Goal: Check status: Check status

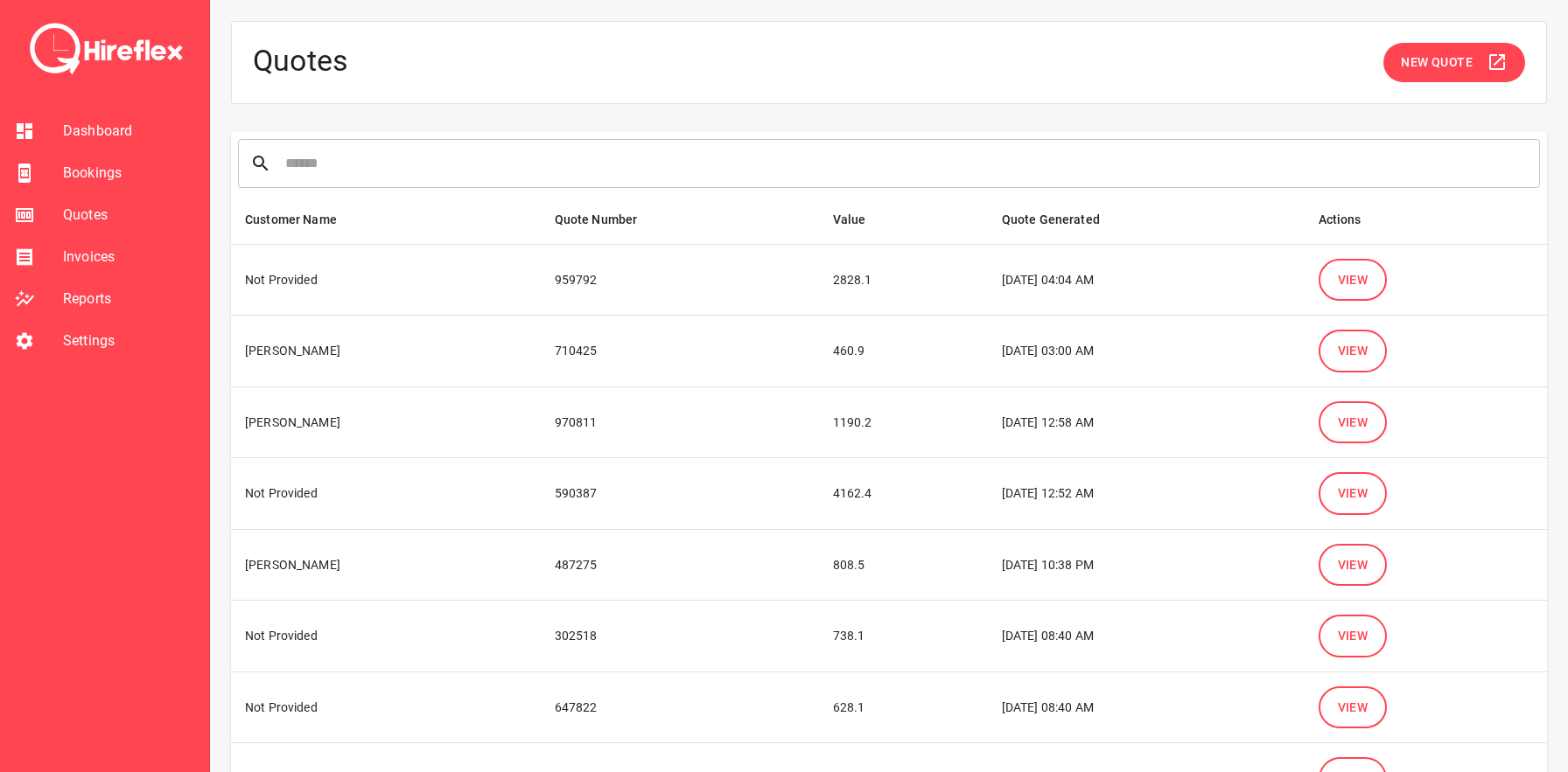
click at [68, 185] on li "Bookings" at bounding box center [104, 173] width 209 height 42
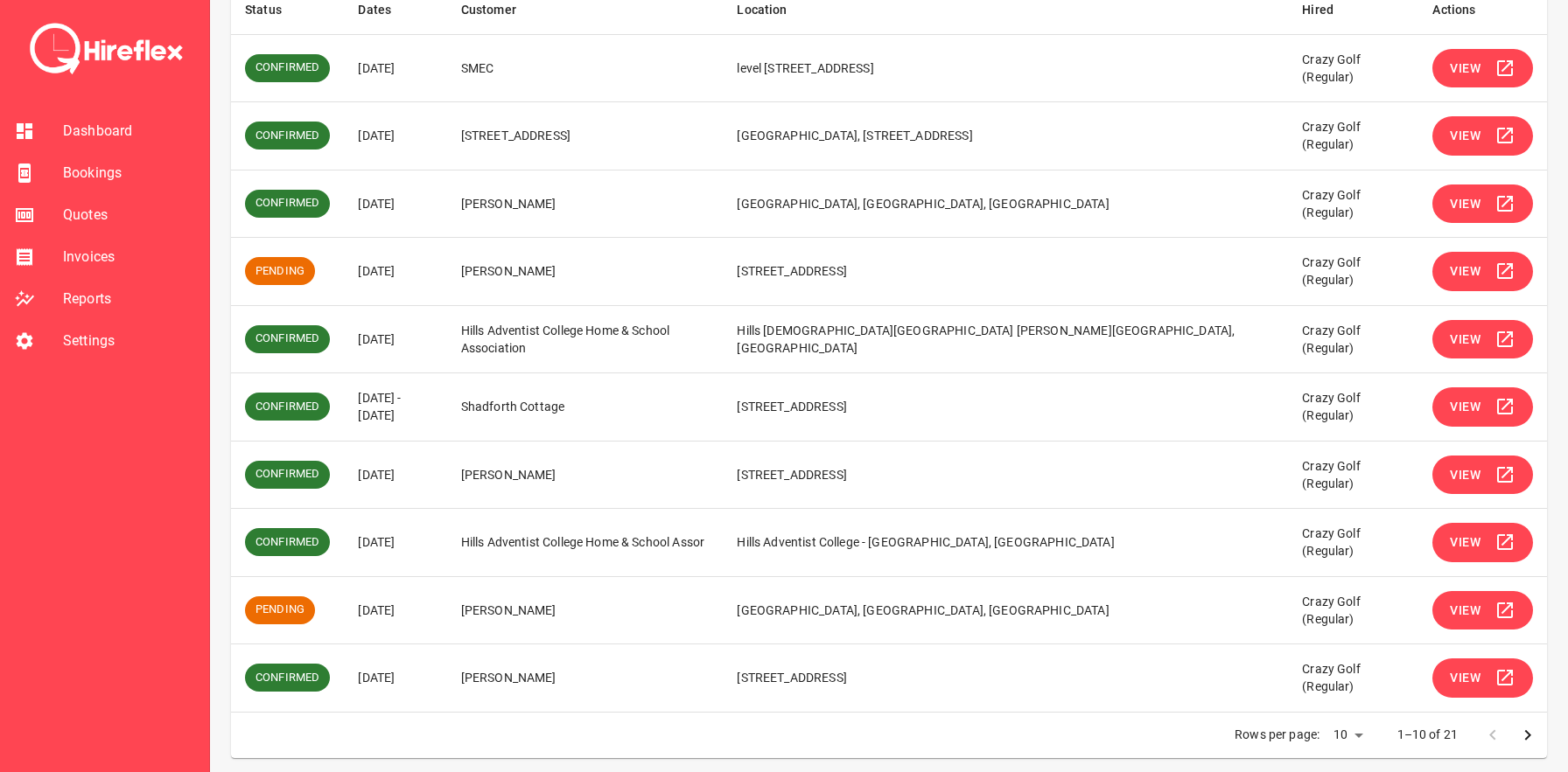
scroll to position [328, 0]
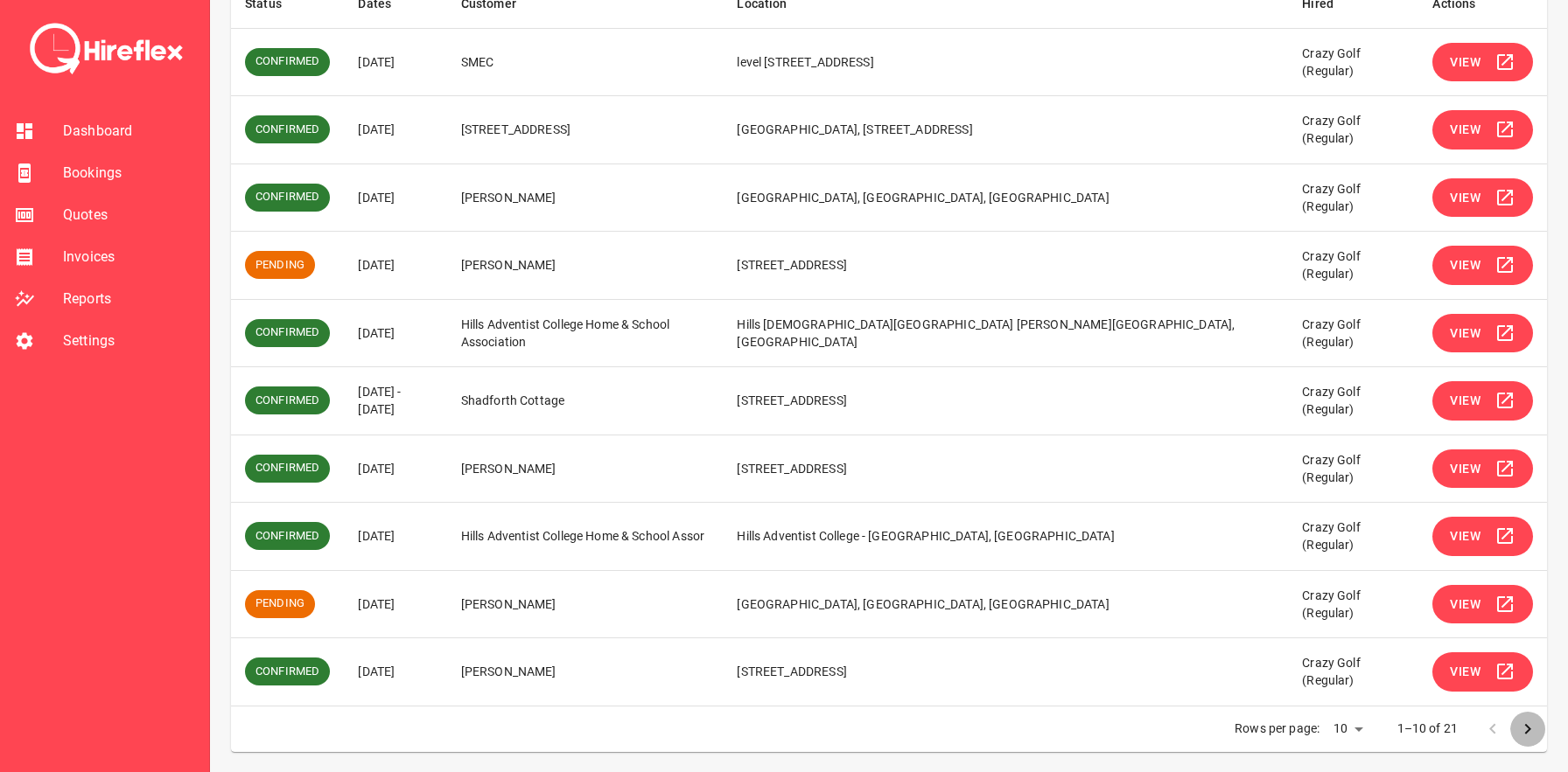
click at [1529, 726] on icon "Go to next page" at bounding box center [1528, 730] width 21 height 21
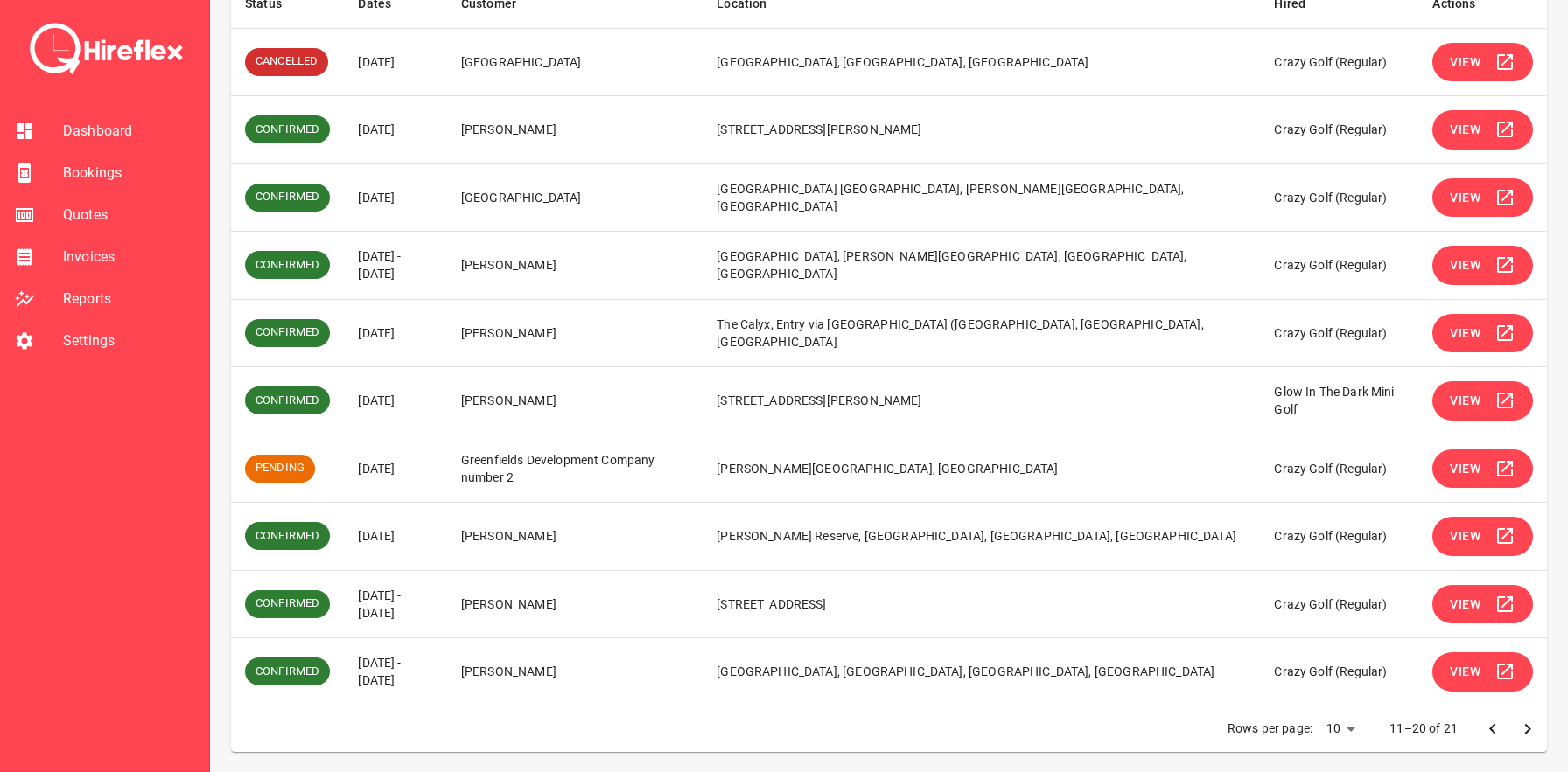
click at [447, 259] on td "[DATE] - [DATE]" at bounding box center [395, 266] width 103 height 68
click at [398, 333] on td "[DATE]" at bounding box center [395, 333] width 103 height 68
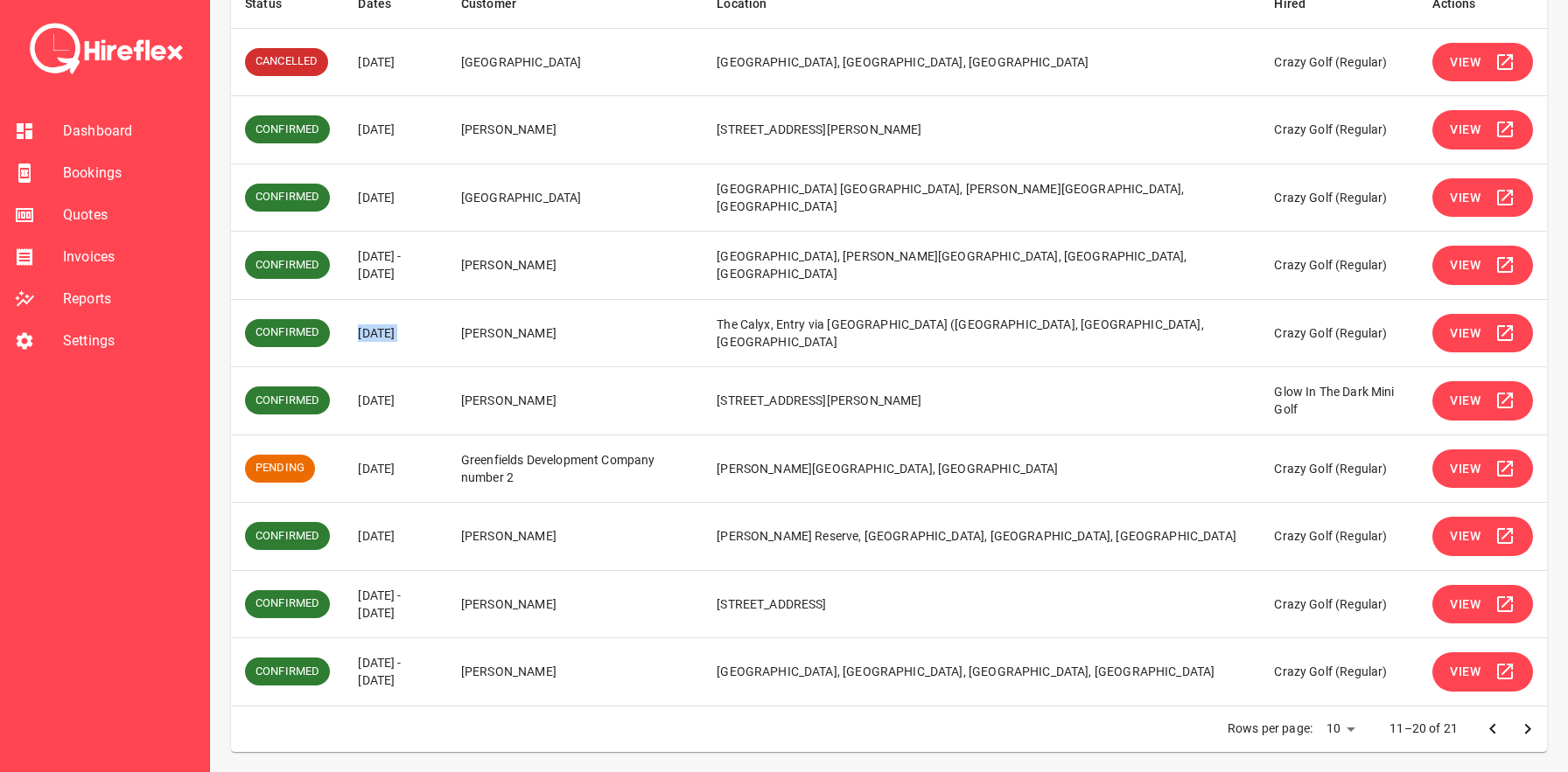
click at [398, 333] on td "[DATE]" at bounding box center [395, 333] width 103 height 68
click at [397, 273] on td "[DATE] - [DATE]" at bounding box center [395, 266] width 103 height 68
click at [415, 266] on td "[DATE] - [DATE]" at bounding box center [395, 266] width 103 height 68
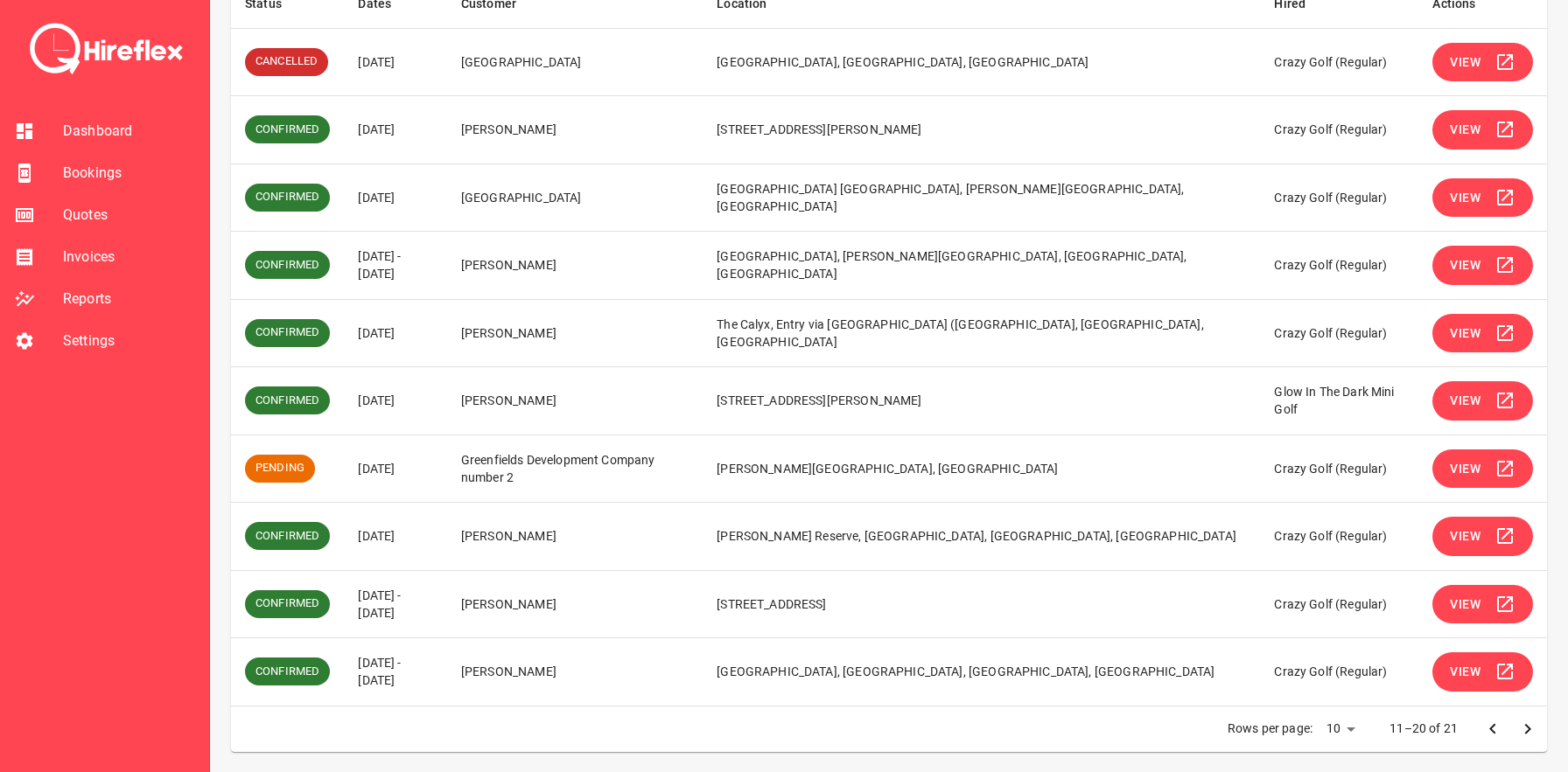
click at [415, 266] on td "[DATE] - [DATE]" at bounding box center [395, 266] width 103 height 68
click at [431, 256] on td "[DATE] - [DATE]" at bounding box center [395, 266] width 103 height 68
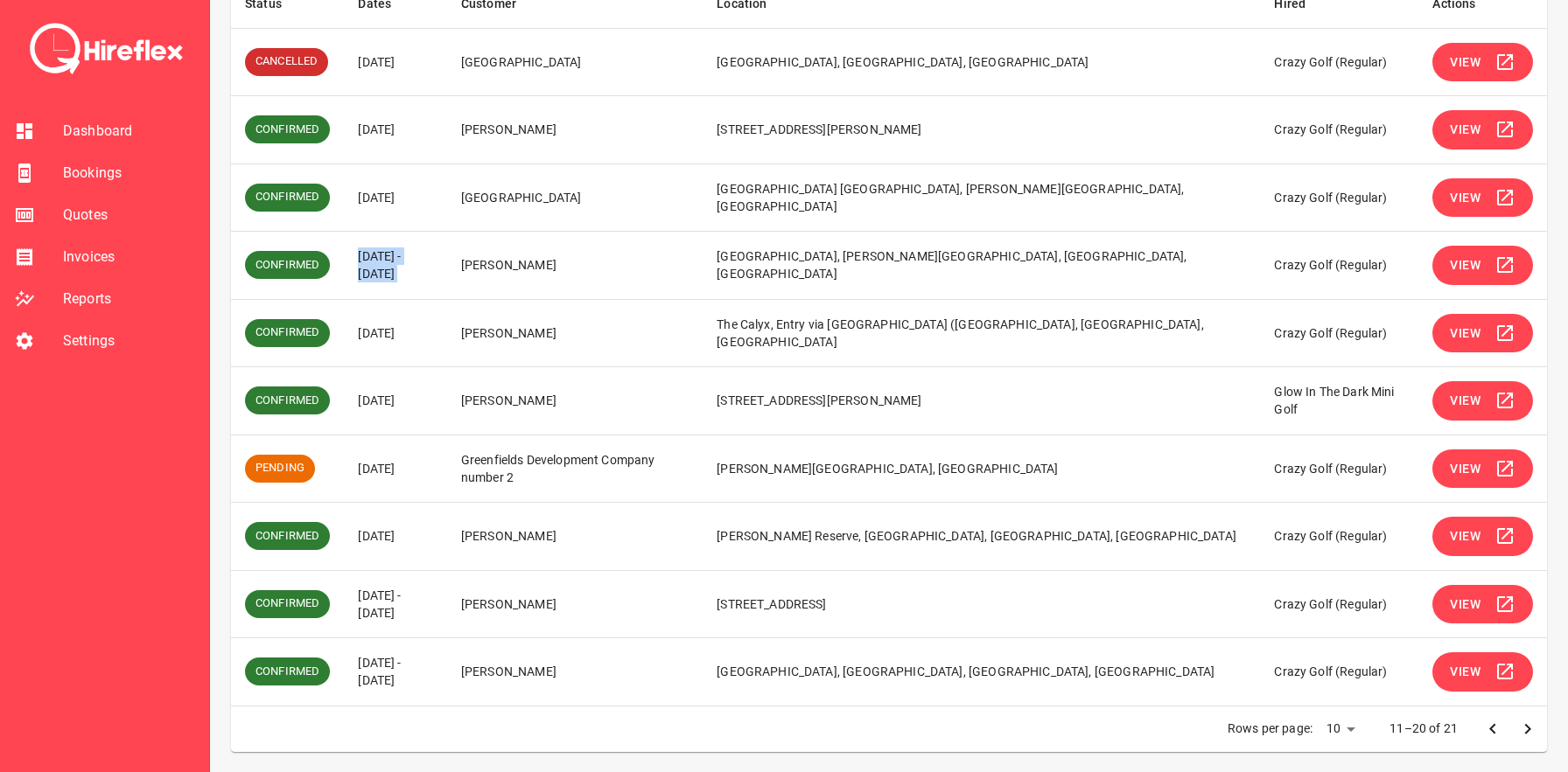
click at [433, 256] on td "[DATE] - [DATE]" at bounding box center [395, 266] width 103 height 68
click at [437, 256] on td "[DATE] - [DATE]" at bounding box center [395, 266] width 103 height 68
click at [401, 332] on td "[DATE]" at bounding box center [395, 333] width 103 height 68
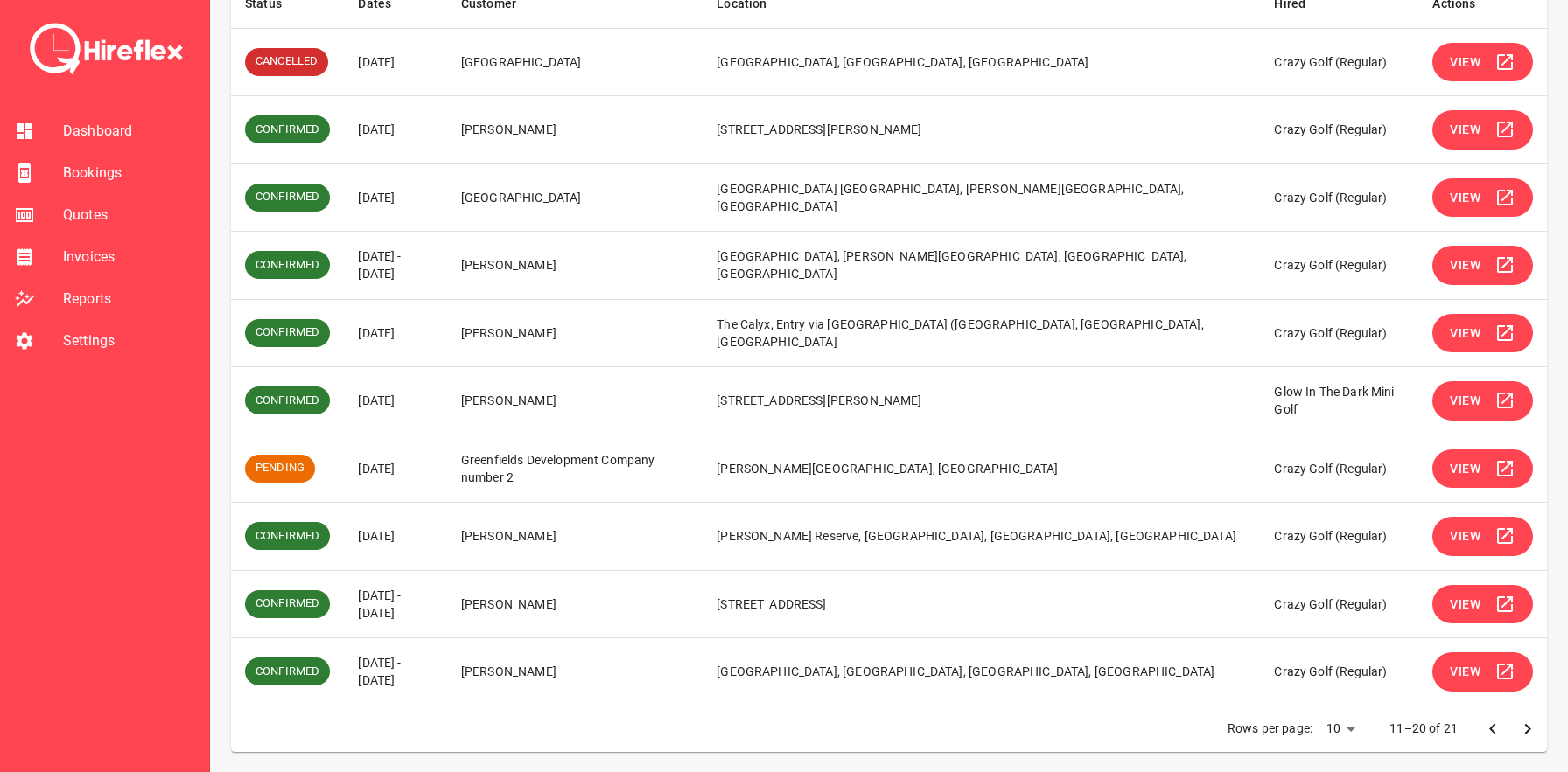
click at [401, 332] on td "[DATE]" at bounding box center [395, 333] width 103 height 68
click at [435, 331] on td "[DATE]" at bounding box center [395, 333] width 103 height 68
click at [436, 259] on td "[DATE] - [DATE]" at bounding box center [395, 266] width 103 height 68
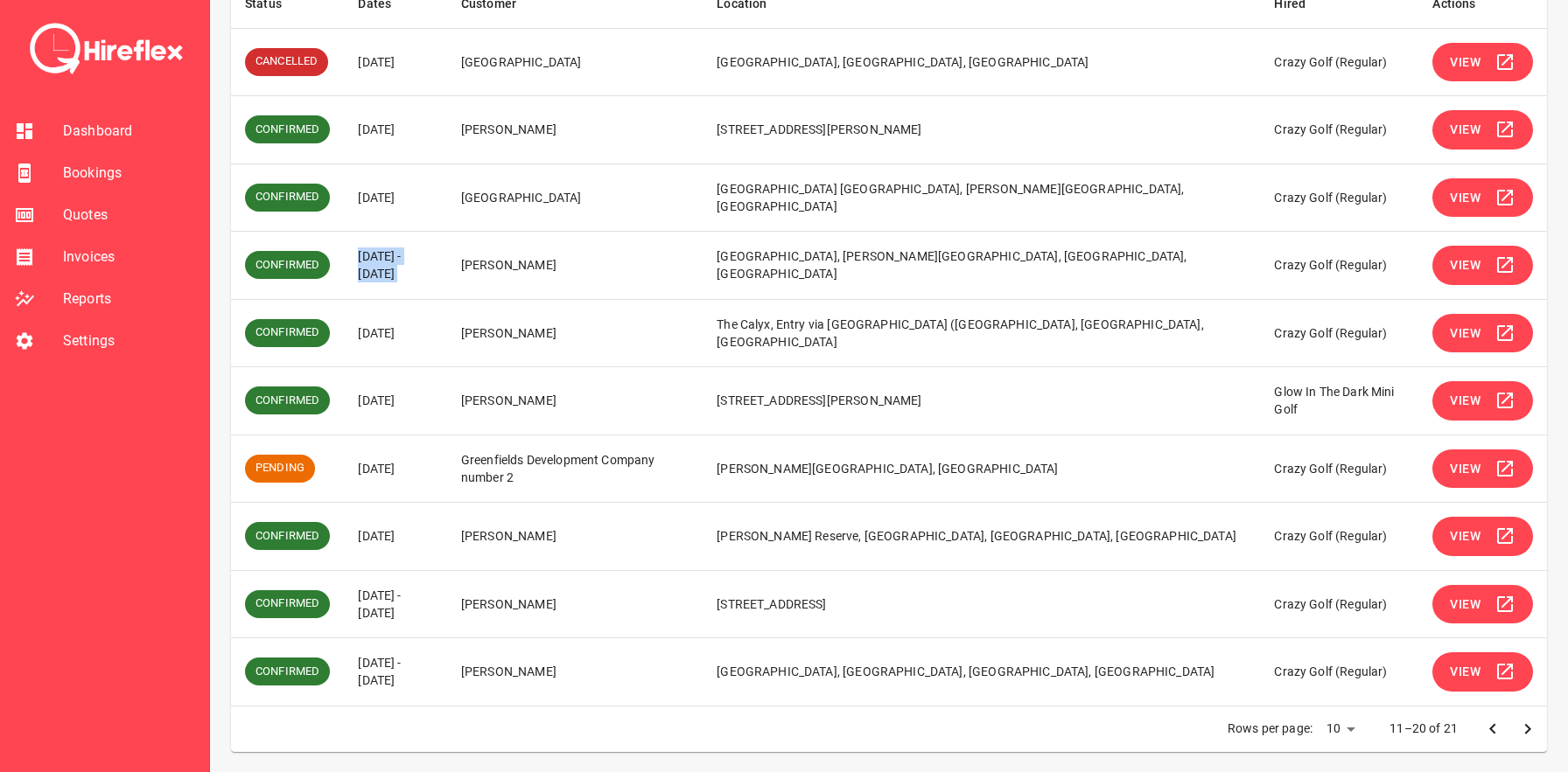
click at [436, 259] on td "[DATE] - [DATE]" at bounding box center [395, 266] width 103 height 68
click at [447, 259] on td "[DATE] - [DATE]" at bounding box center [395, 266] width 103 height 68
click at [1465, 247] on button "View" at bounding box center [1482, 265] width 100 height 39
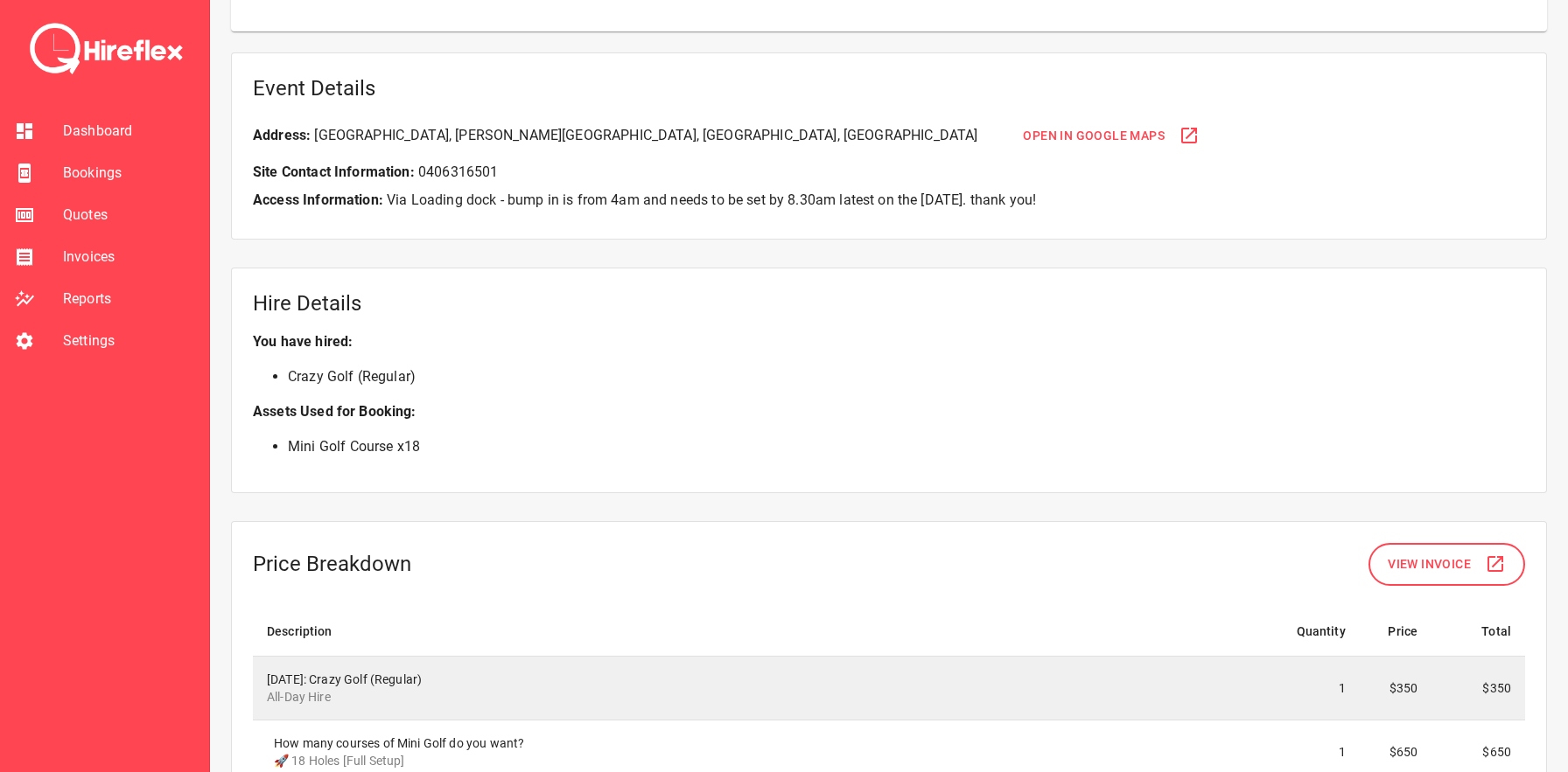
scroll to position [703, 0]
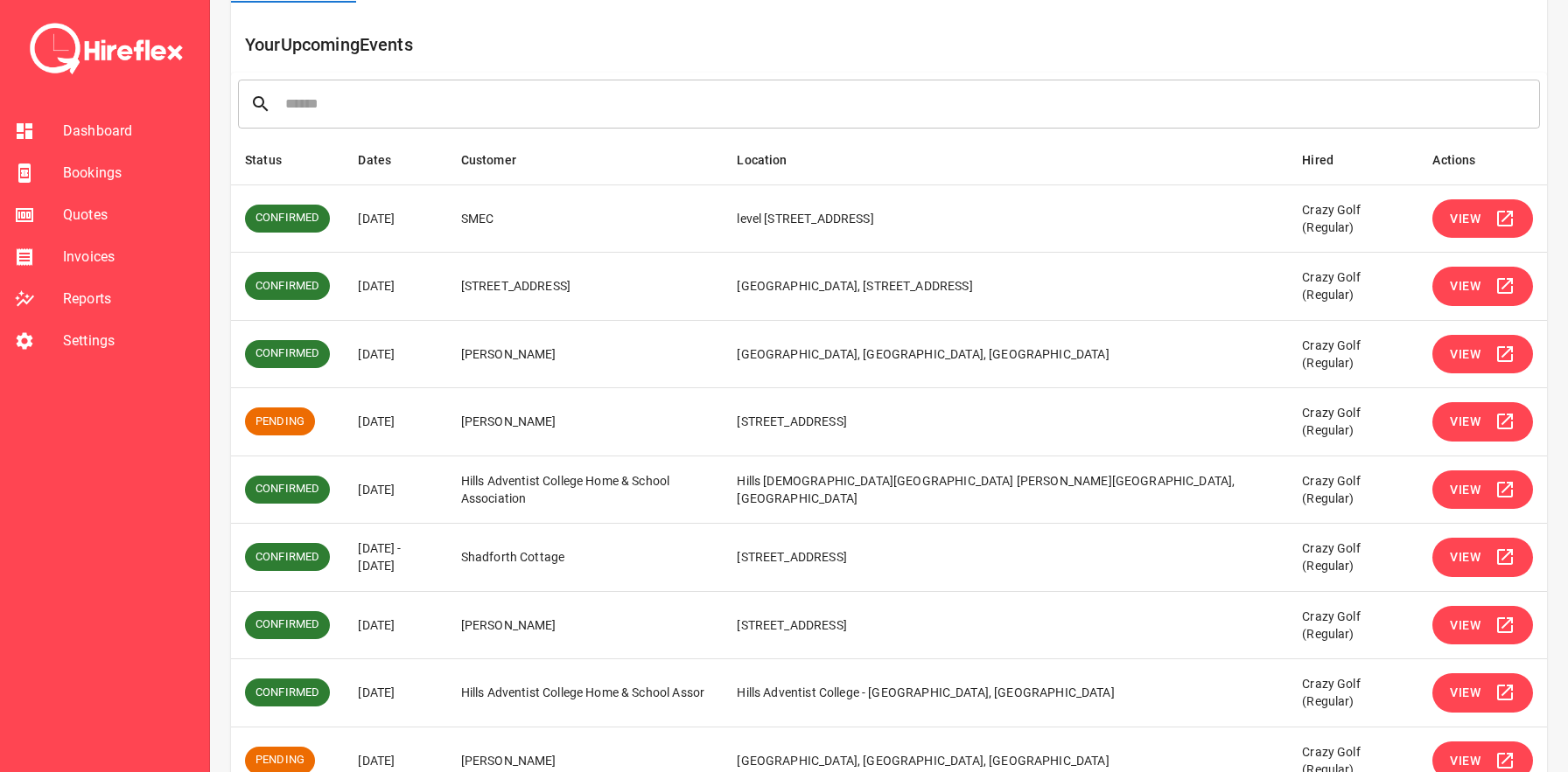
scroll to position [328, 0]
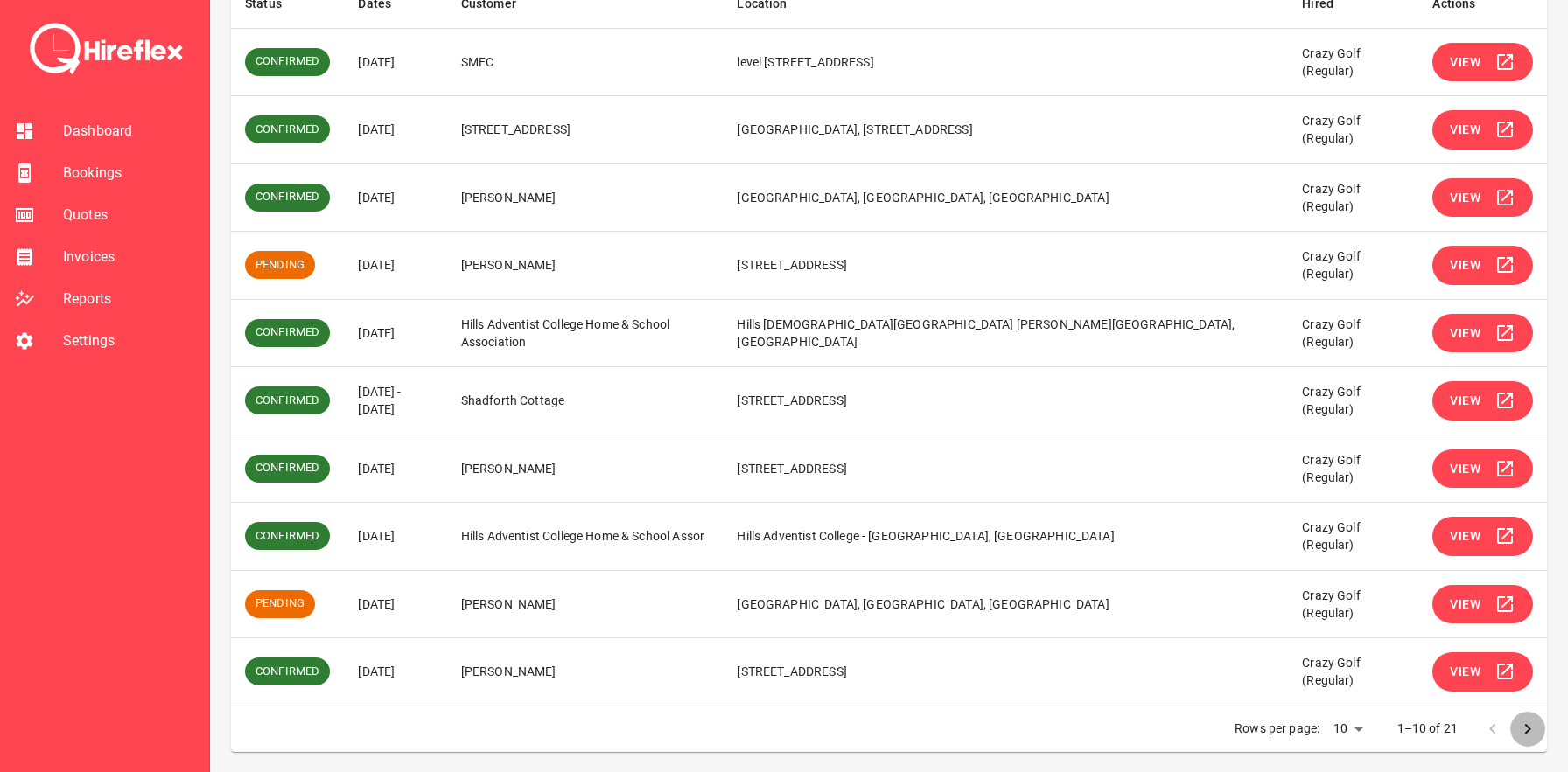
click at [1533, 726] on icon "Go to next page" at bounding box center [1528, 730] width 21 height 21
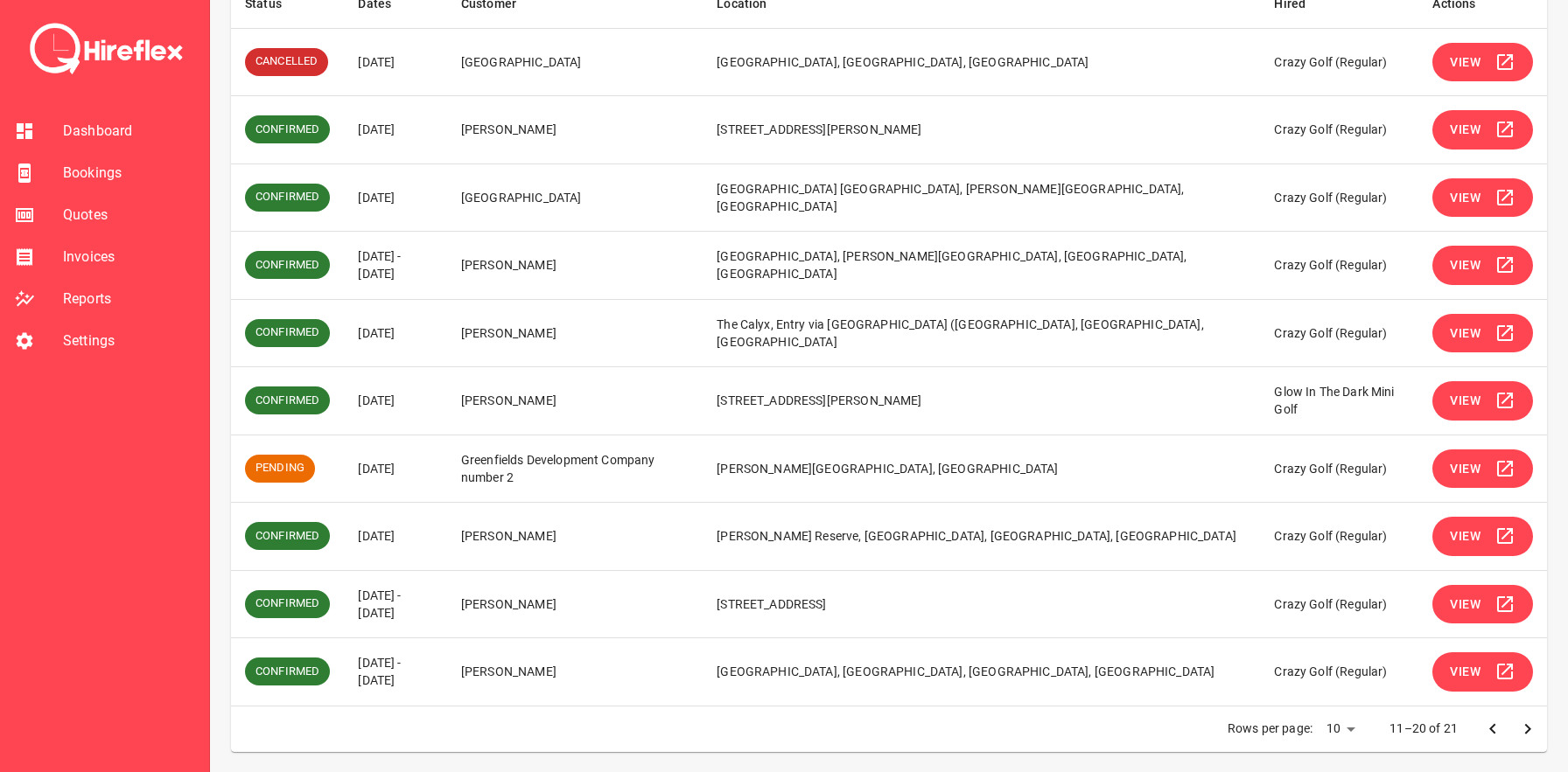
drag, startPoint x: 360, startPoint y: 398, endPoint x: 506, endPoint y: 406, distance: 146.2
click at [447, 406] on td "[DATE]" at bounding box center [395, 401] width 103 height 68
click at [356, 474] on td "[DATE]" at bounding box center [395, 469] width 103 height 68
drag, startPoint x: 354, startPoint y: 333, endPoint x: 488, endPoint y: 333, distance: 134.0
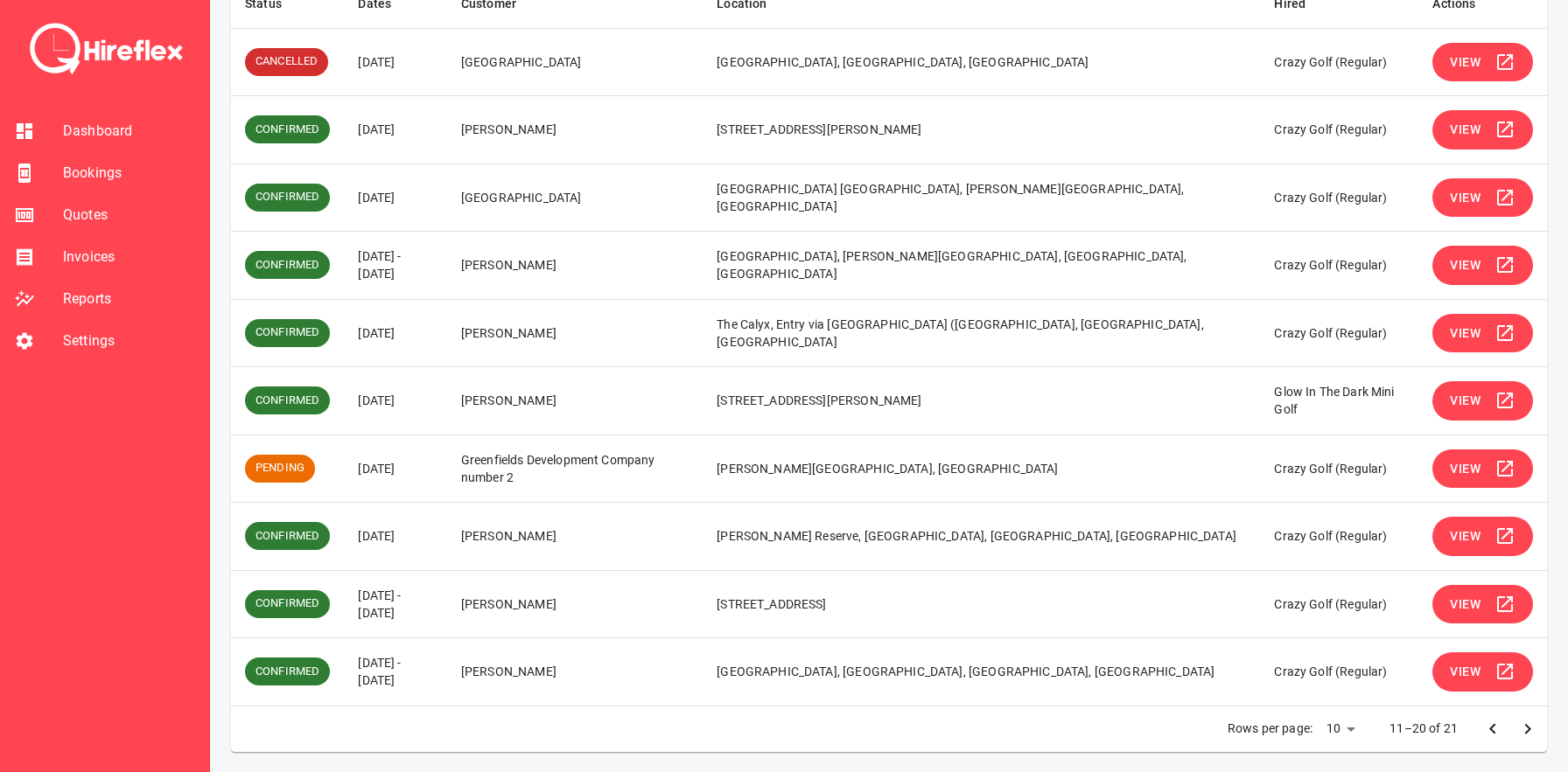
click at [447, 333] on td "[DATE]" at bounding box center [395, 333] width 103 height 68
drag, startPoint x: 342, startPoint y: 399, endPoint x: 537, endPoint y: 399, distance: 195.0
click at [537, 399] on tr "CONFIRMED [DATE] [PERSON_NAME] [STREET_ADDRESS][PERSON_NAME][PERSON_NAME] Glow …" at bounding box center [889, 401] width 1316 height 68
drag, startPoint x: 361, startPoint y: 251, endPoint x: 438, endPoint y: 291, distance: 86.8
click at [438, 291] on td "[DATE] - [DATE]" at bounding box center [395, 266] width 103 height 68
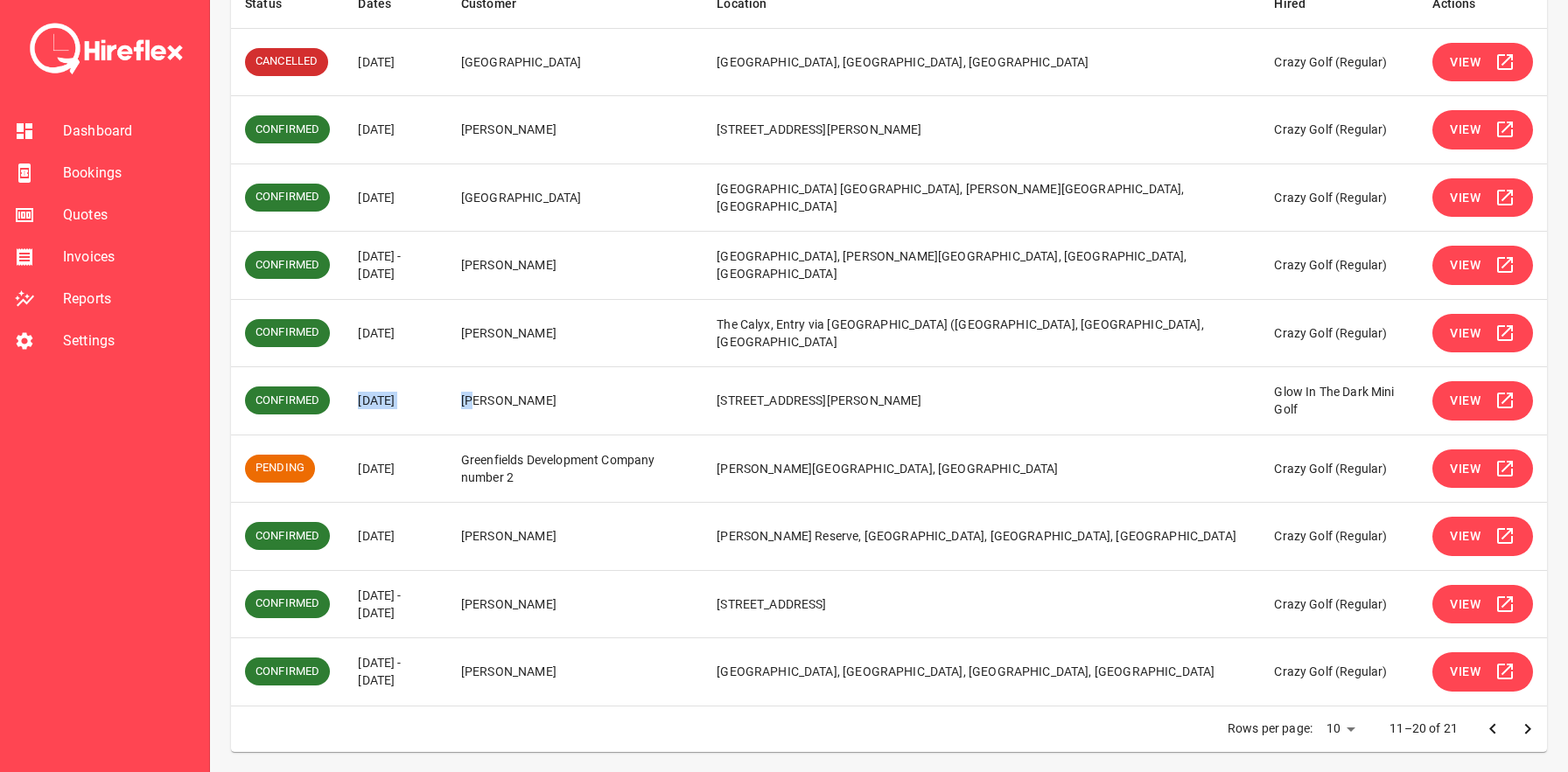
click at [438, 291] on td "[DATE] - [DATE]" at bounding box center [395, 266] width 103 height 68
drag, startPoint x: 337, startPoint y: 238, endPoint x: 418, endPoint y: 301, distance: 102.6
click at [418, 301] on tbody "CANCELLED [DATE] [GEOGRAPHIC_DATA], [GEOGRAPHIC_DATA], [GEOGRAPHIC_DATA], [GEOG…" at bounding box center [889, 367] width 1316 height 678
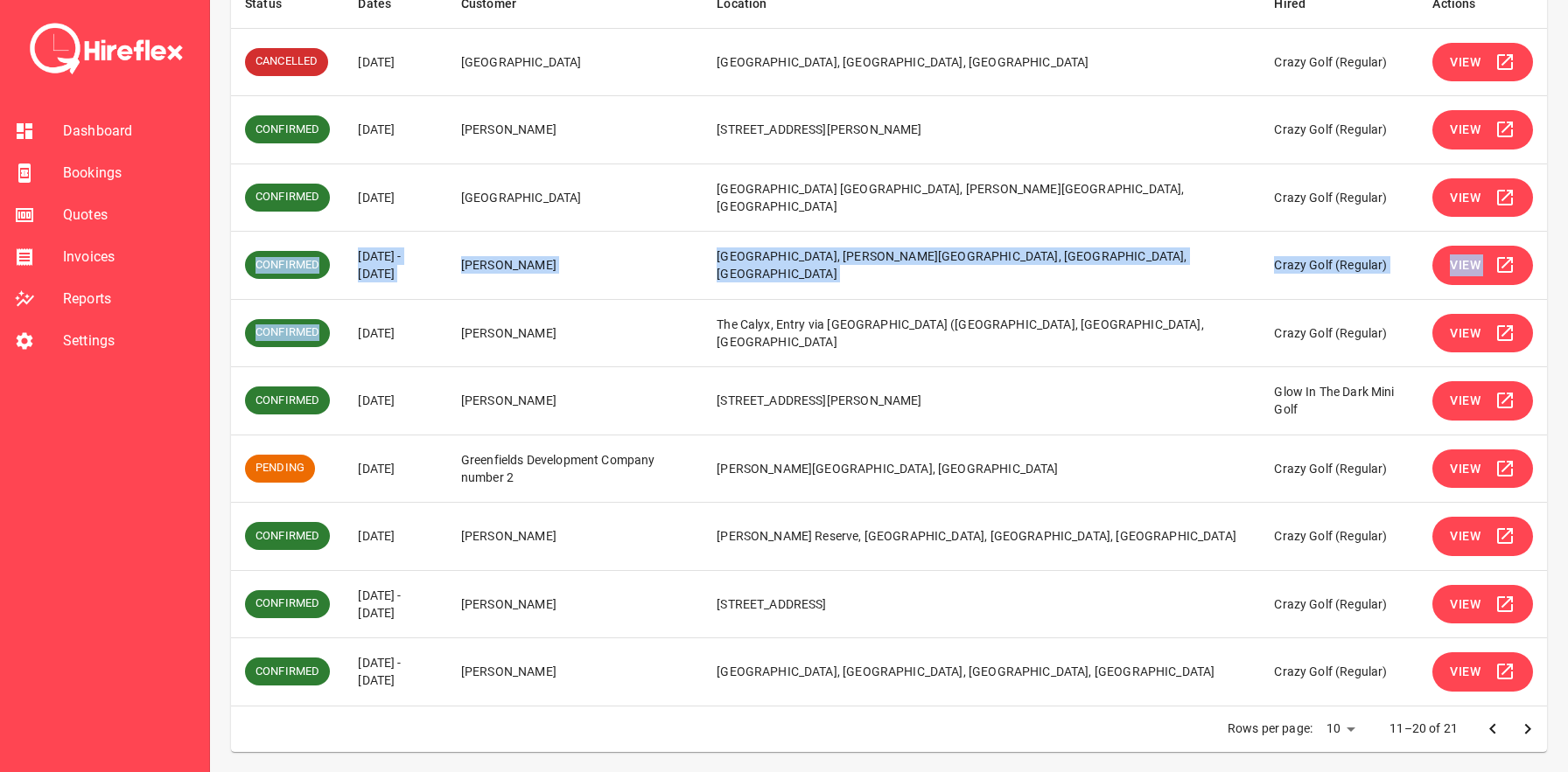
click at [418, 301] on td "[DATE]" at bounding box center [395, 333] width 103 height 68
